Goal: Information Seeking & Learning: Learn about a topic

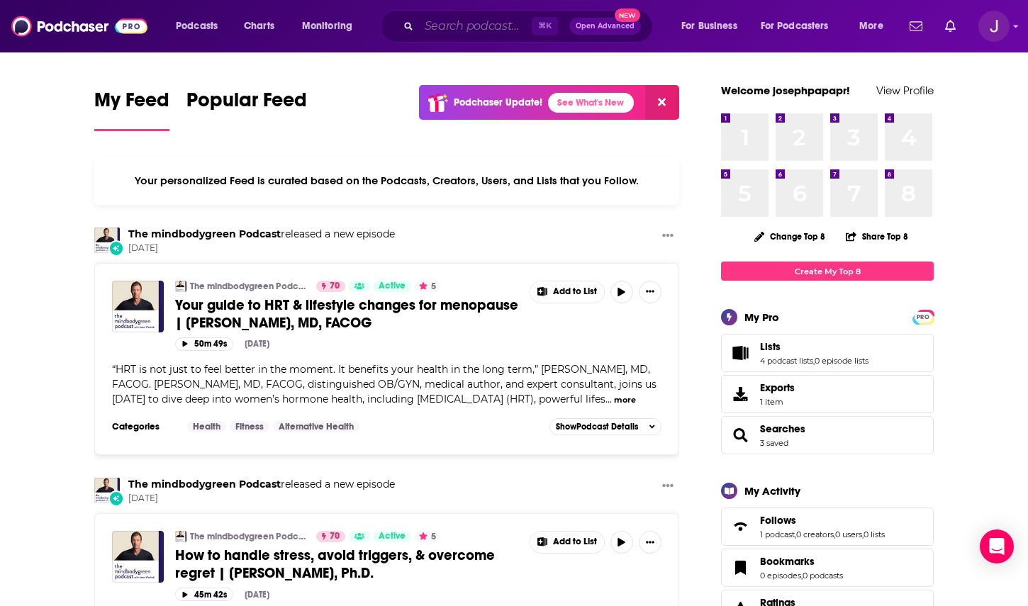
click at [482, 26] on input "Search podcasts, credits, & more..." at bounding box center [475, 26] width 113 height 23
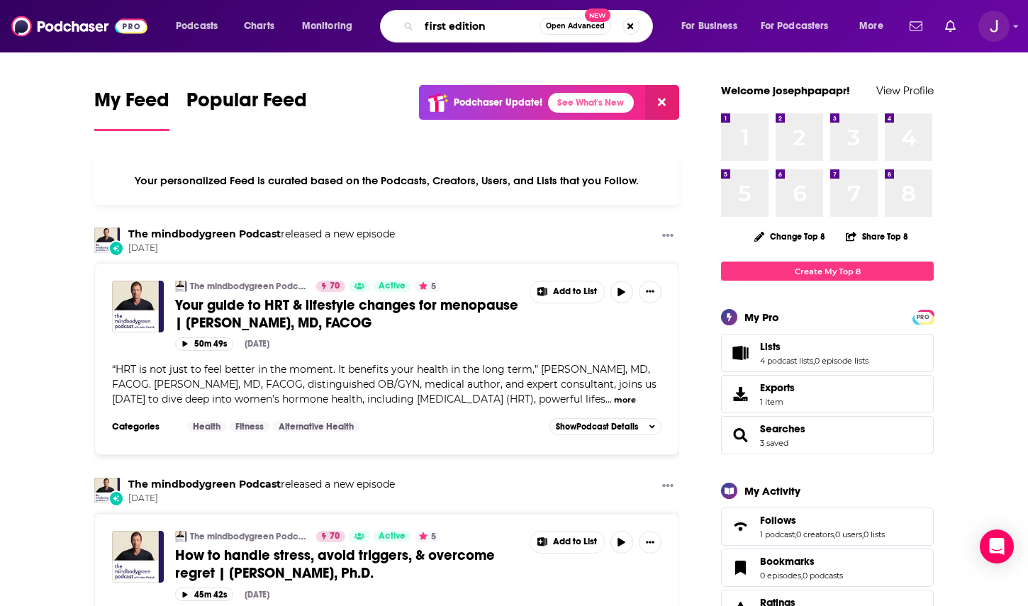
type input "first edition"
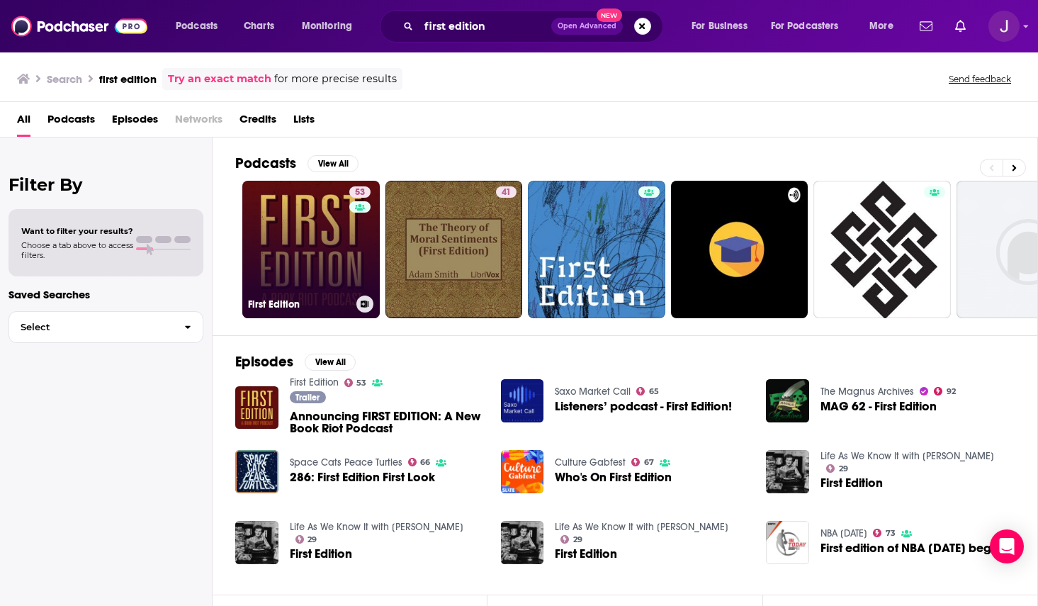
click at [313, 242] on link "53 First Edition" at bounding box center [310, 249] width 137 height 137
